Goal: Task Accomplishment & Management: Use online tool/utility

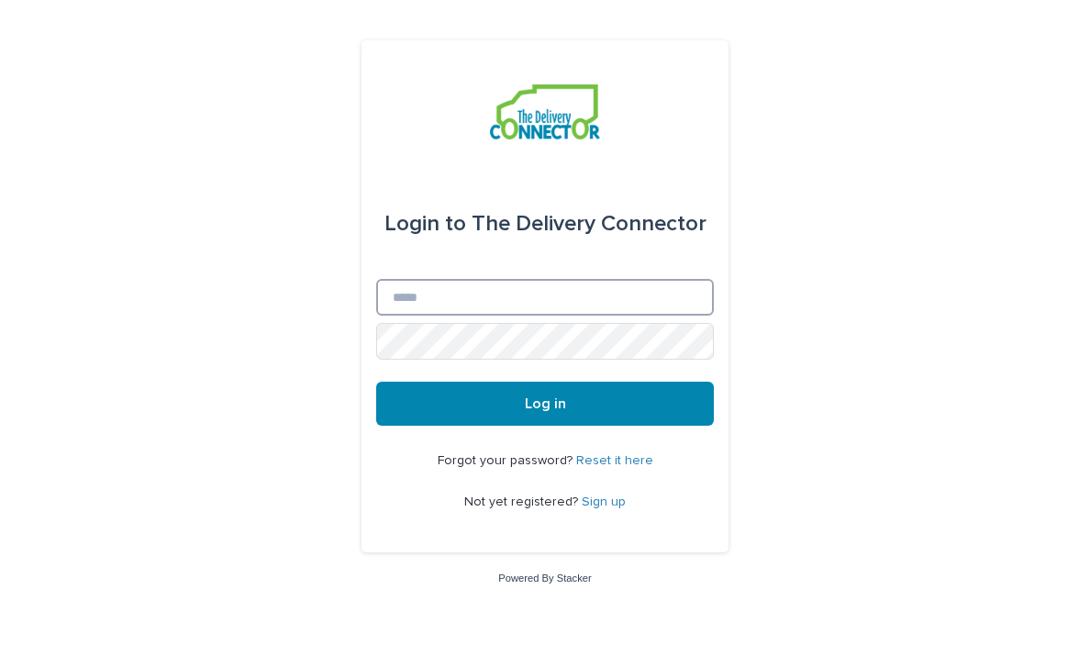
type input "**********"
click at [545, 405] on button "Log in" at bounding box center [545, 404] width 338 height 44
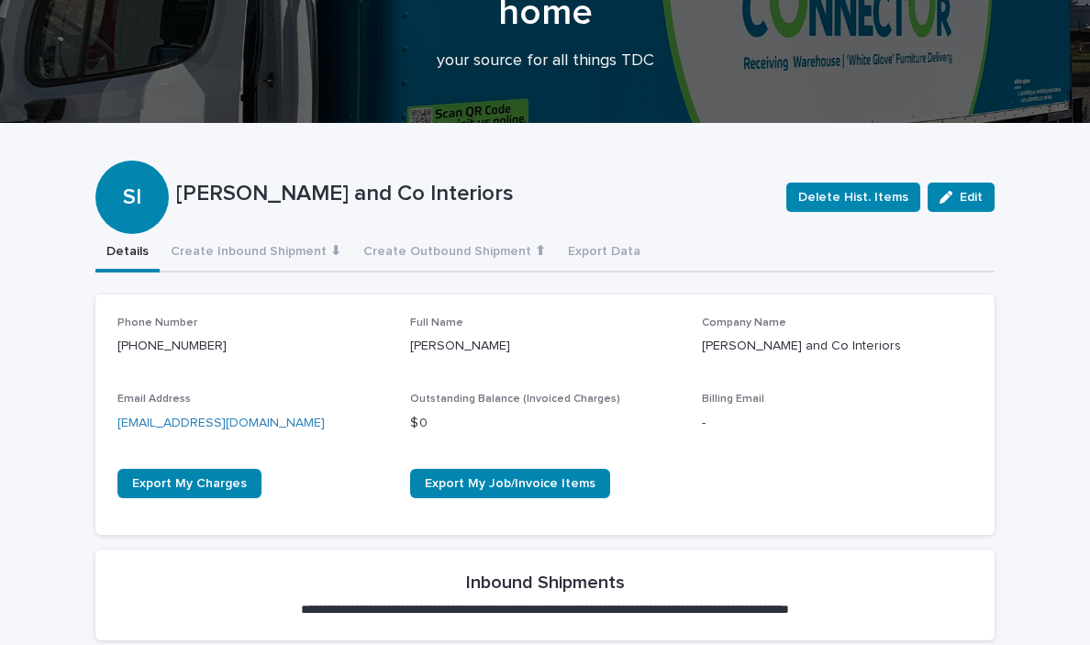
scroll to position [128, 0]
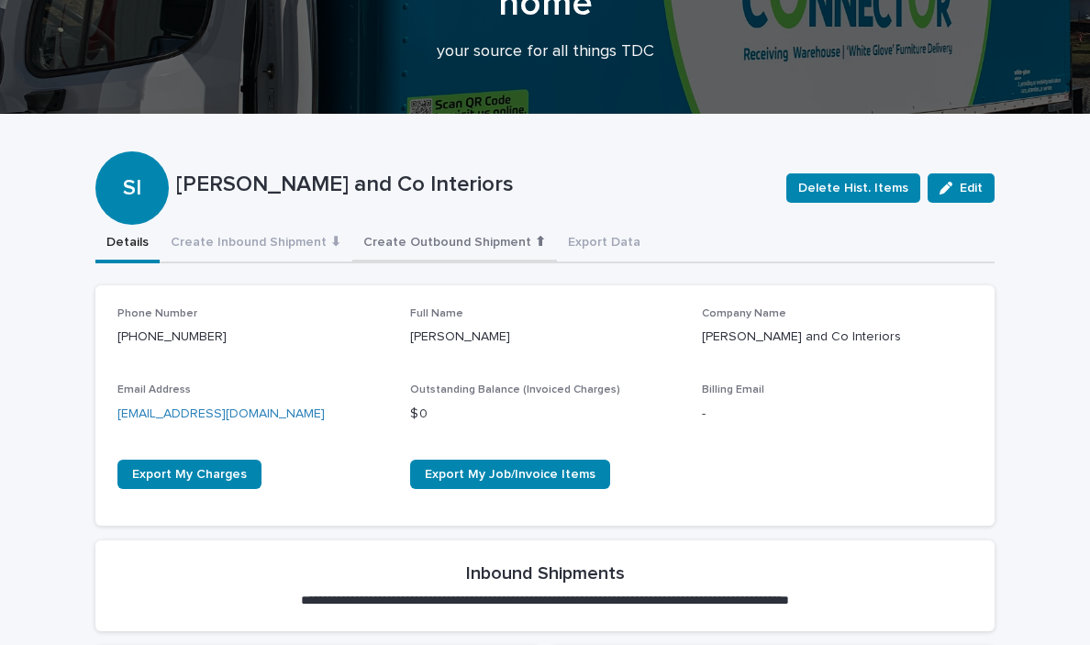
click at [403, 239] on button "Create Outbound Shipment ⬆" at bounding box center [454, 244] width 205 height 39
